Goal: Transaction & Acquisition: Purchase product/service

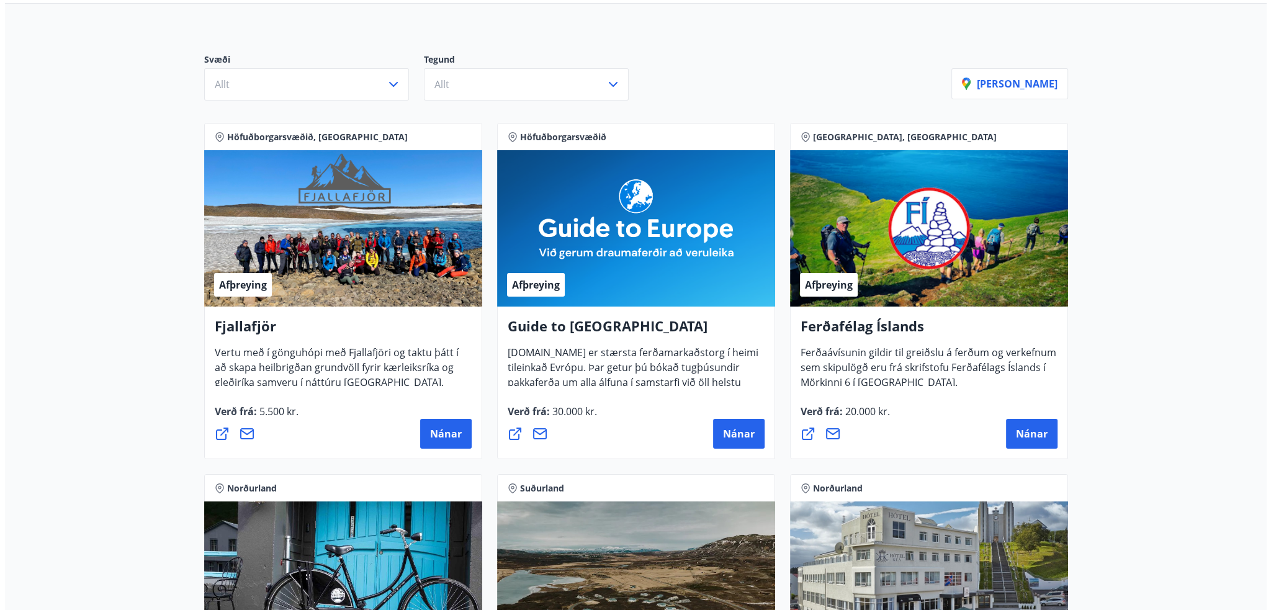
scroll to position [186, 0]
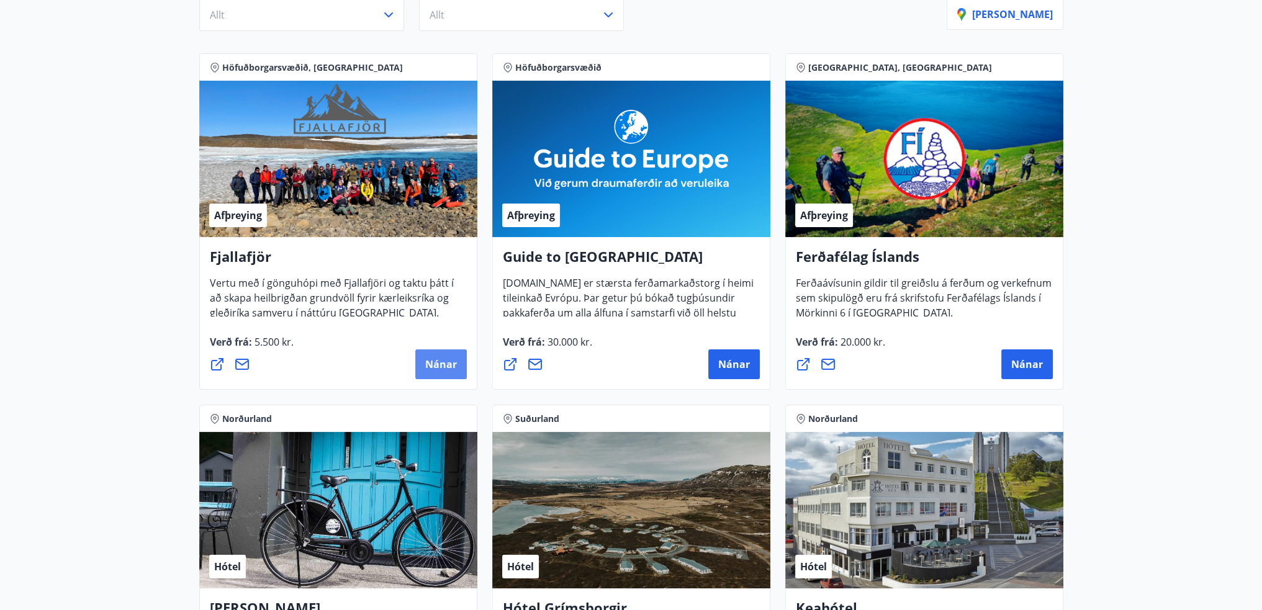
click at [437, 364] on span "Nánar" at bounding box center [441, 364] width 32 height 14
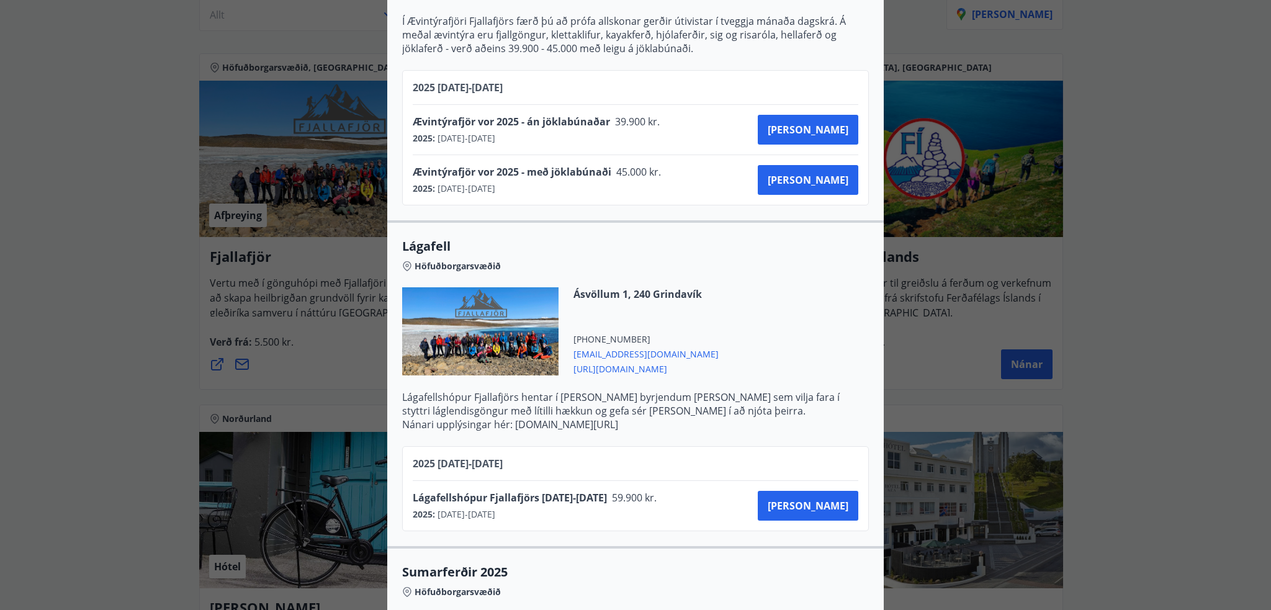
scroll to position [1179, 0]
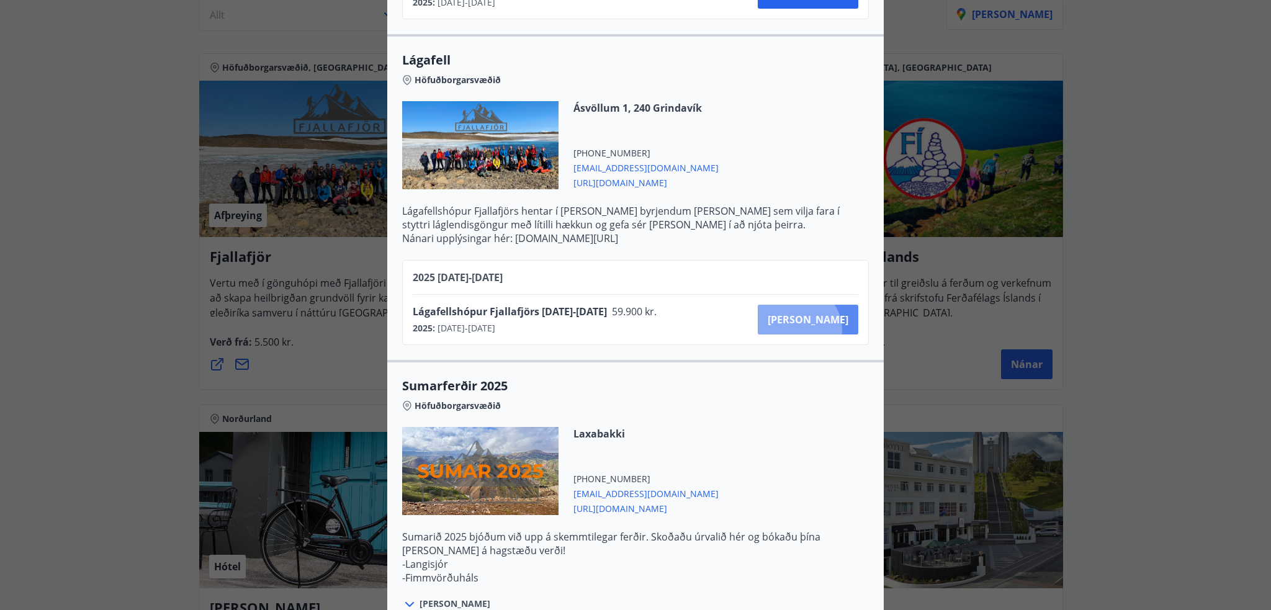
click at [840, 328] on button "Kaupa" at bounding box center [808, 320] width 101 height 30
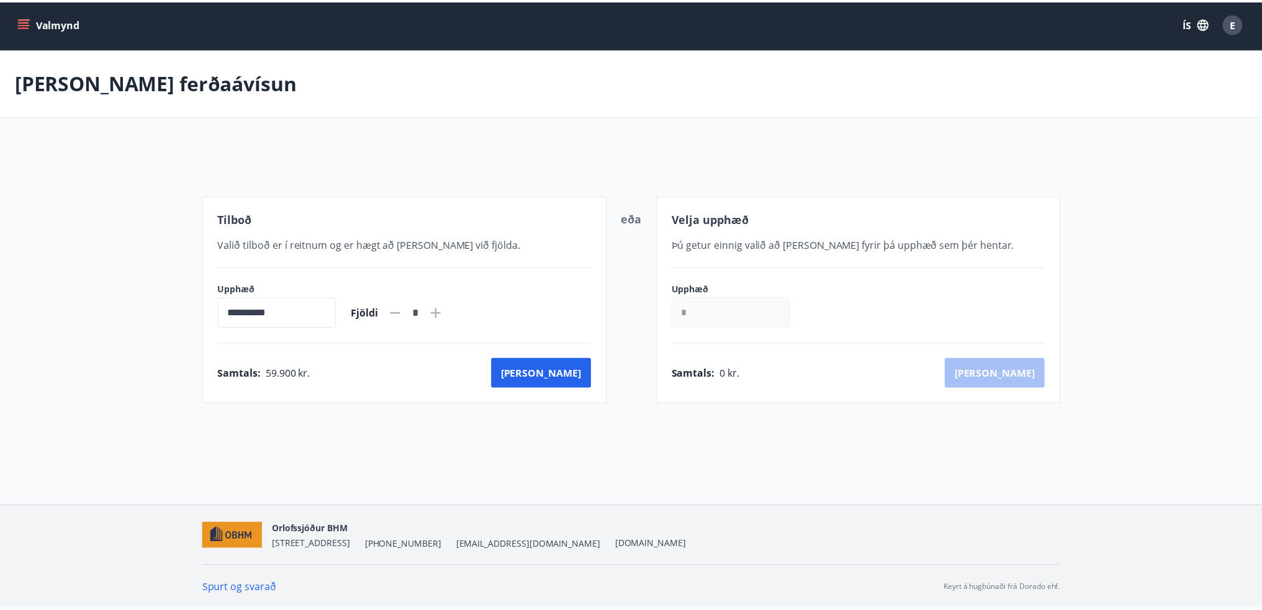
scroll to position [1, 0]
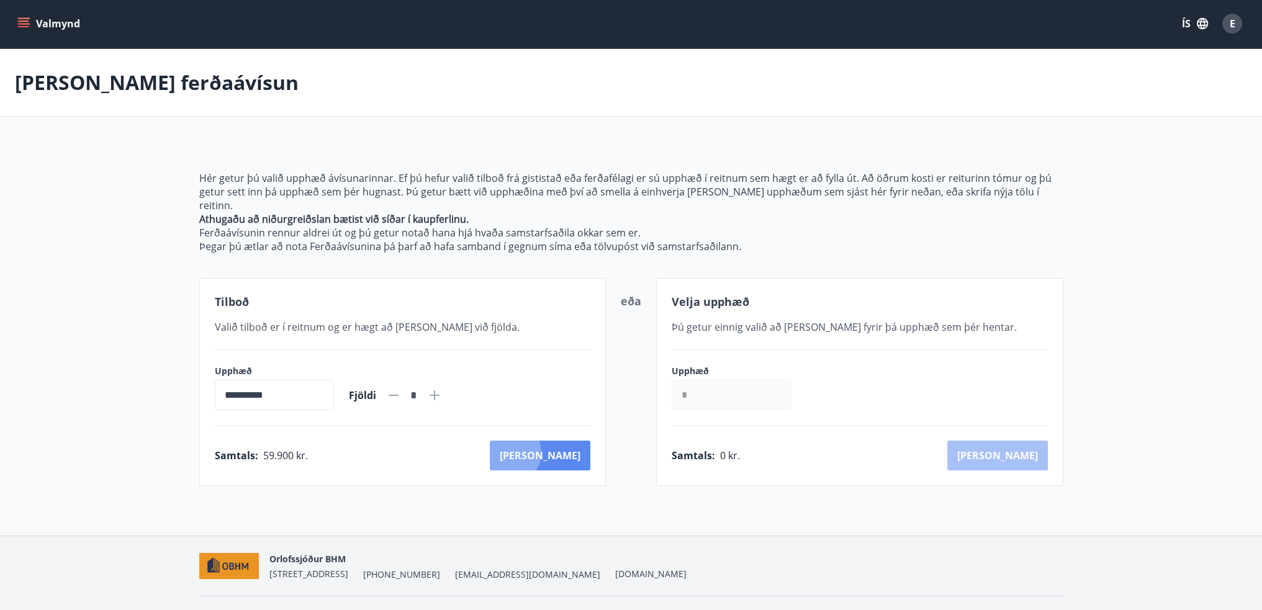
click at [562, 441] on button "Kaup" at bounding box center [540, 456] width 101 height 30
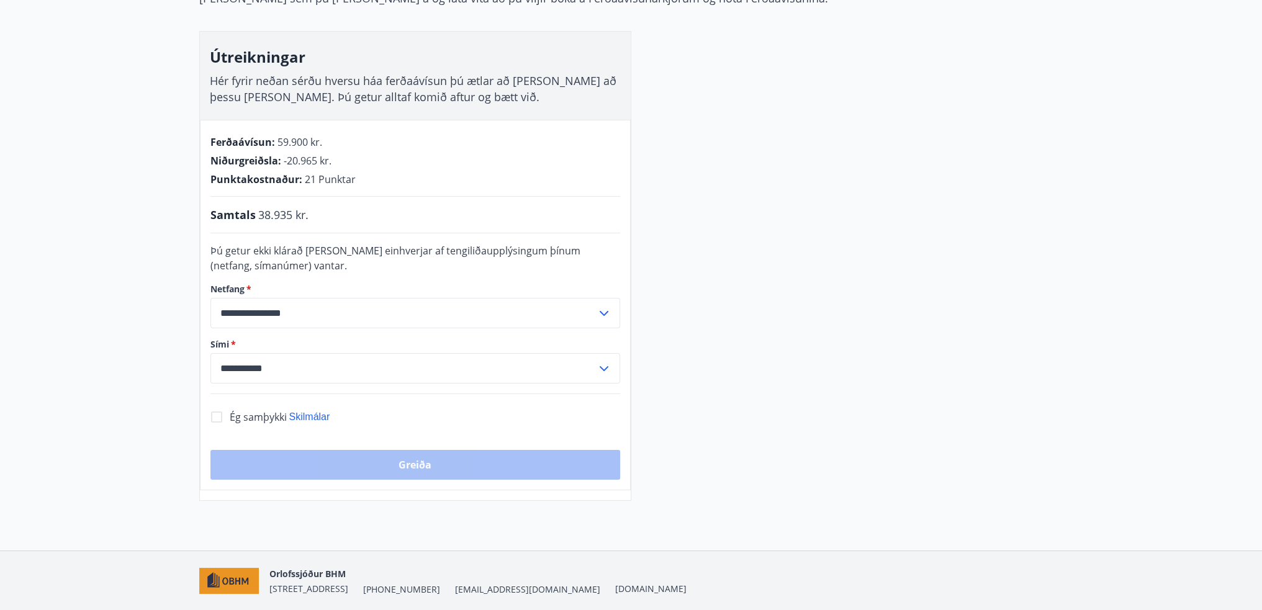
scroll to position [244, 0]
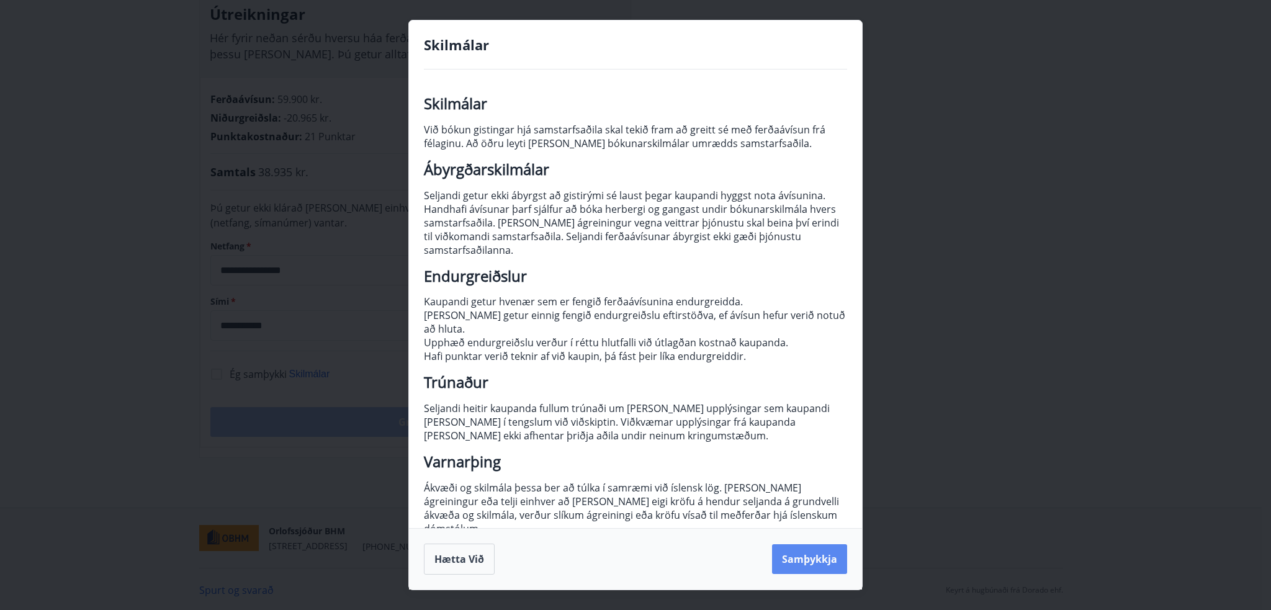
click at [810, 553] on button "Samþykkja" at bounding box center [809, 559] width 75 height 30
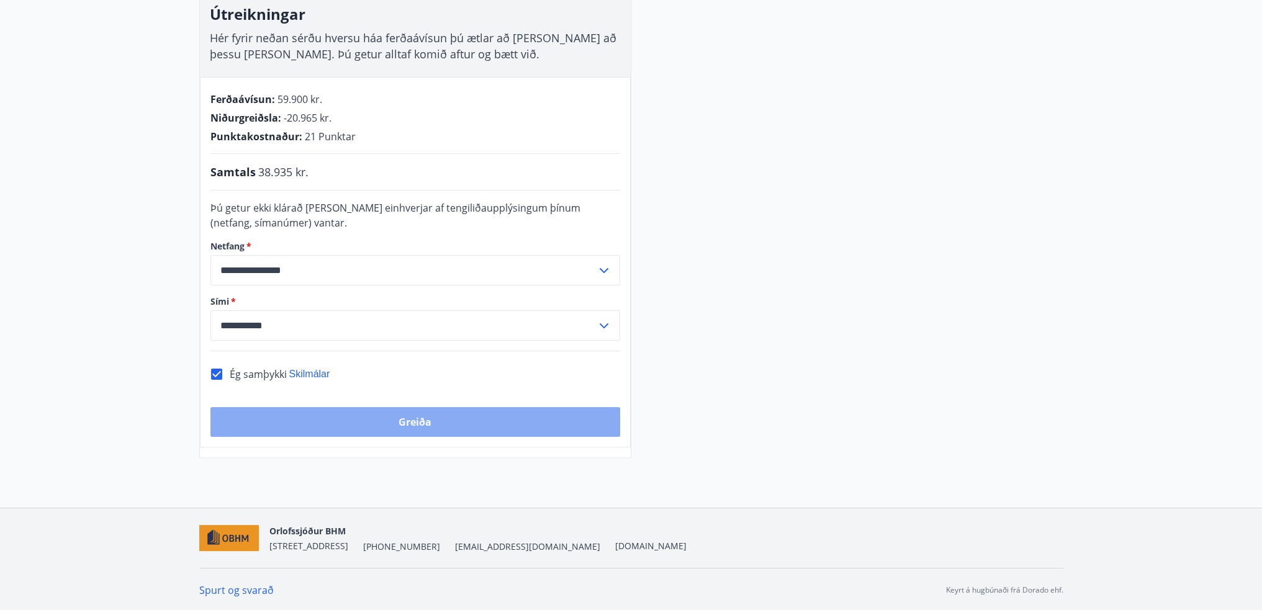
click at [485, 416] on button "Greiða" at bounding box center [415, 422] width 410 height 30
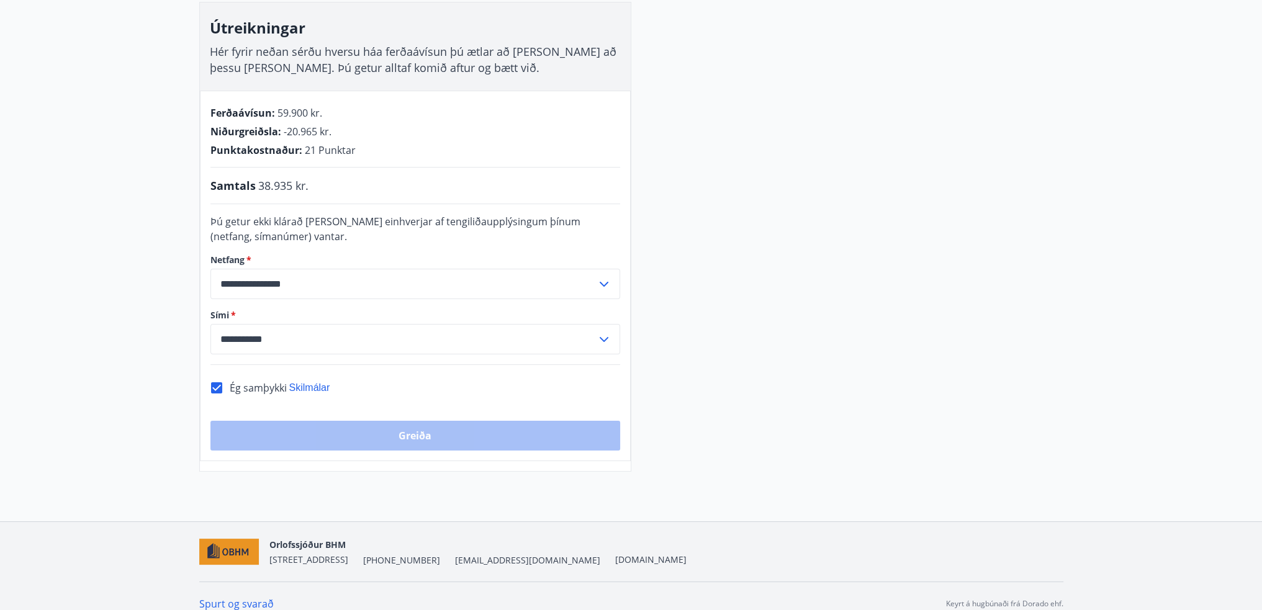
scroll to position [0, 0]
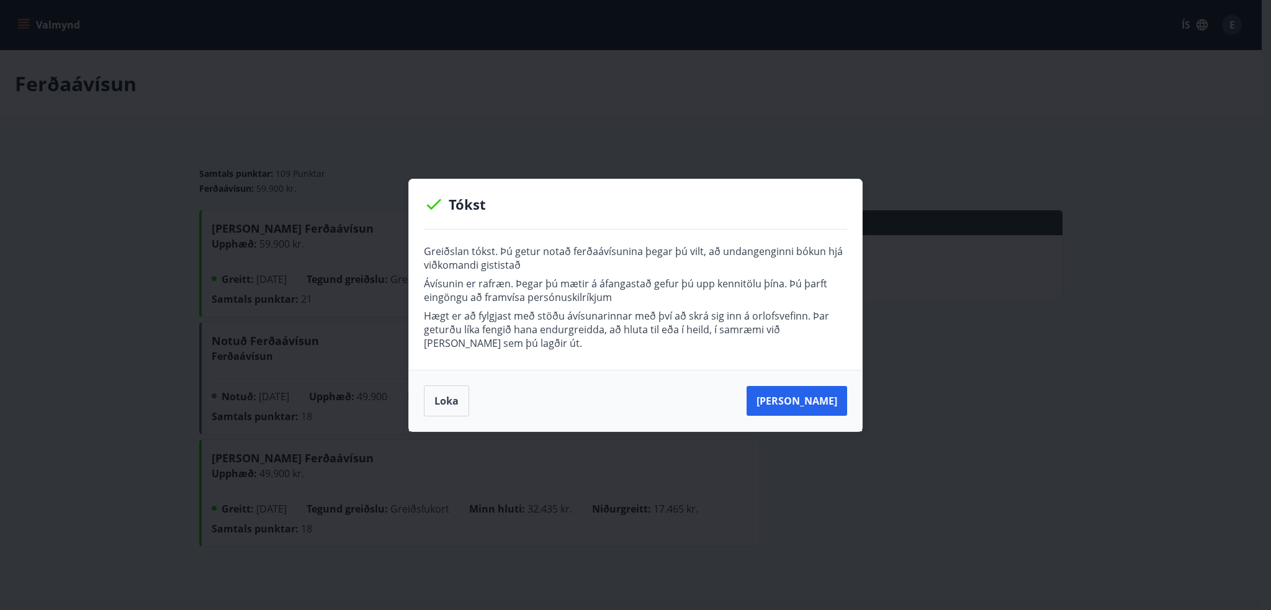
click at [469, 401] on div "[PERSON_NAME]" at bounding box center [635, 400] width 423 height 31
click at [440, 406] on button "Loka" at bounding box center [446, 400] width 45 height 31
